Goal: Check status: Check status

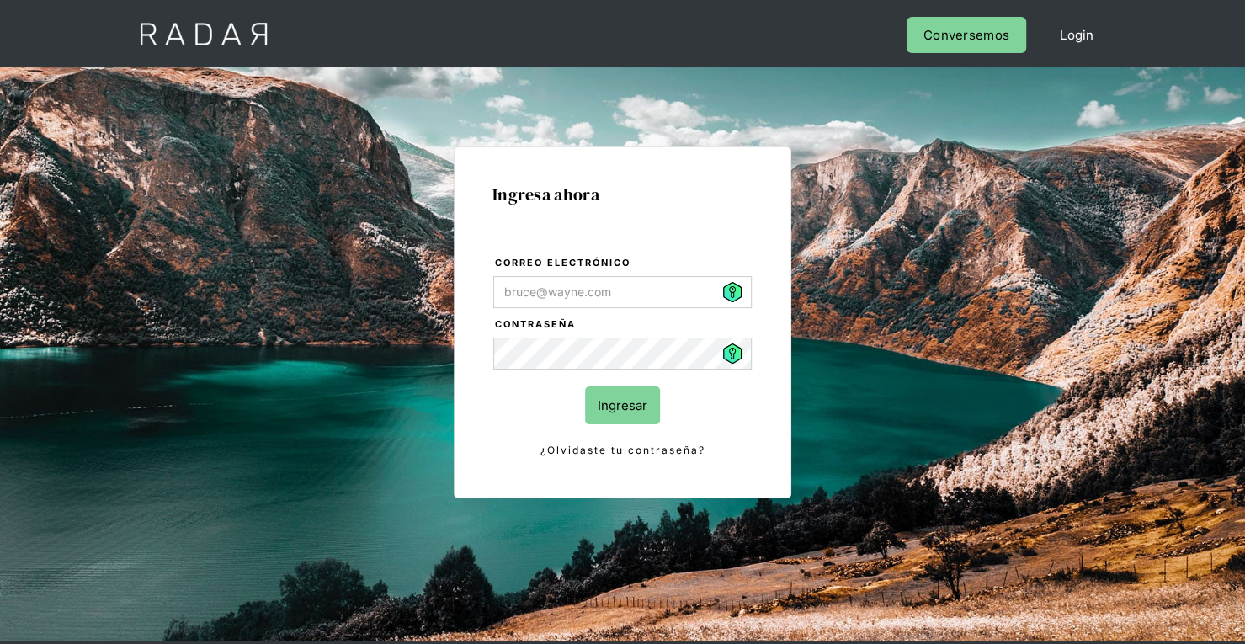
type input "[PERSON_NAME][EMAIL_ADDRESS][PERSON_NAME][DOMAIN_NAME]"
click at [647, 395] on input "Ingresar" at bounding box center [622, 405] width 75 height 38
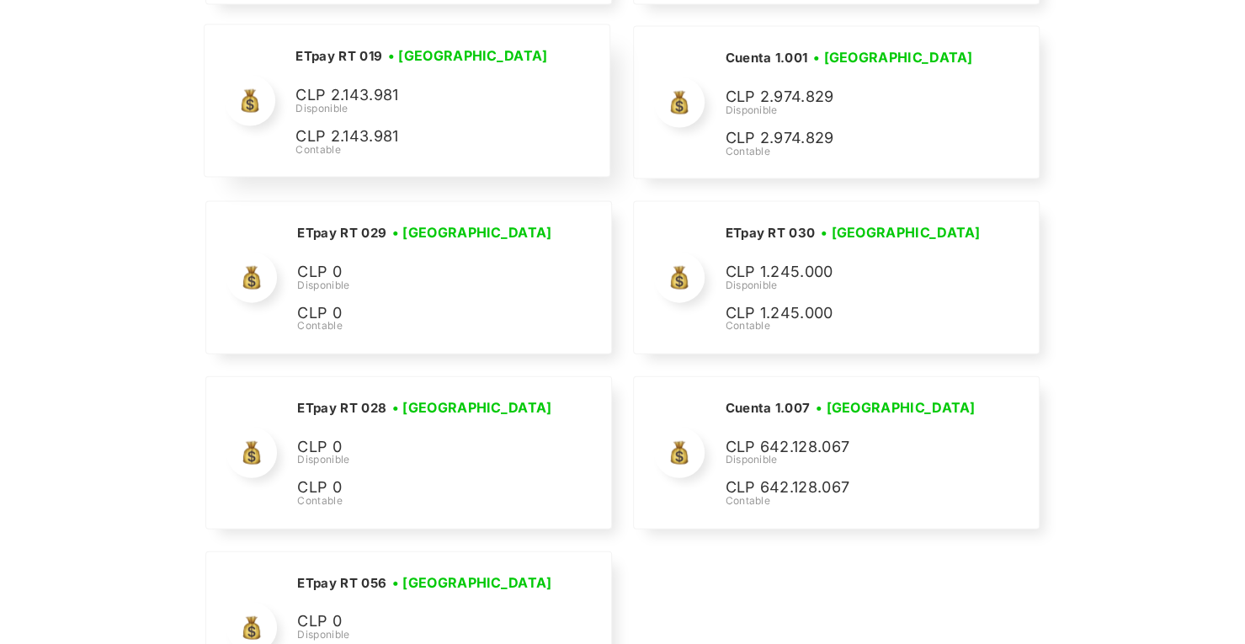
scroll to position [5807, 0]
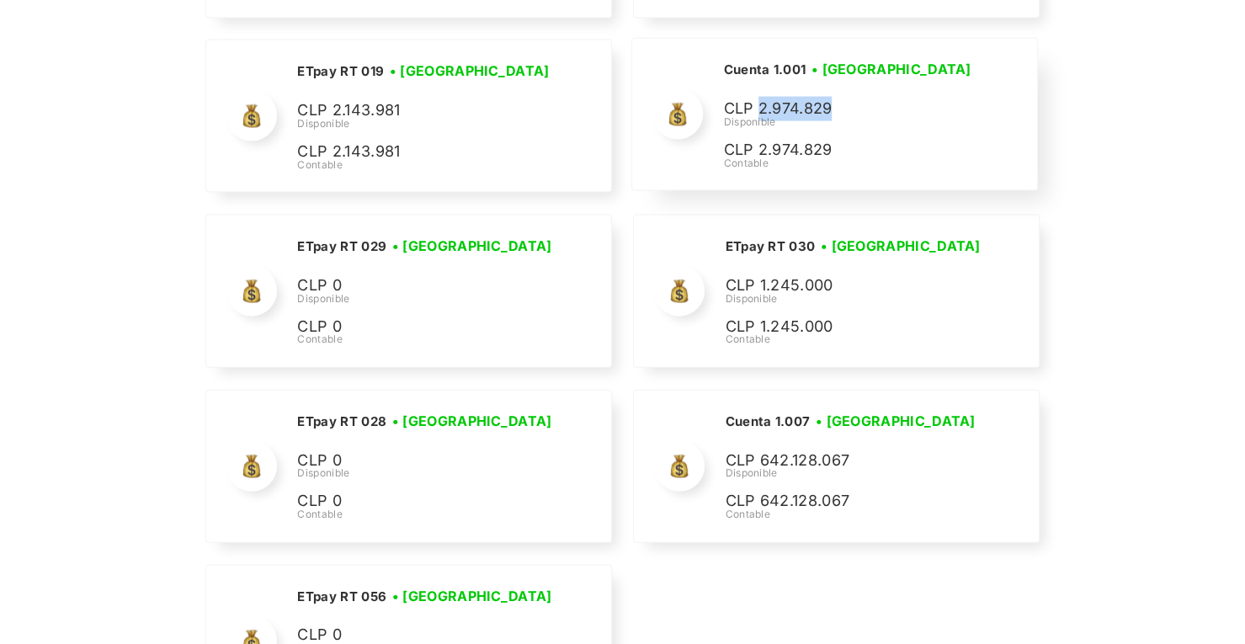
drag, startPoint x: 842, startPoint y: 88, endPoint x: 761, endPoint y: 87, distance: 81.7
click at [761, 97] on p "CLP 2.974.829" at bounding box center [849, 109] width 252 height 24
copy p "2.974.829"
